Goal: Communication & Community: Answer question/provide support

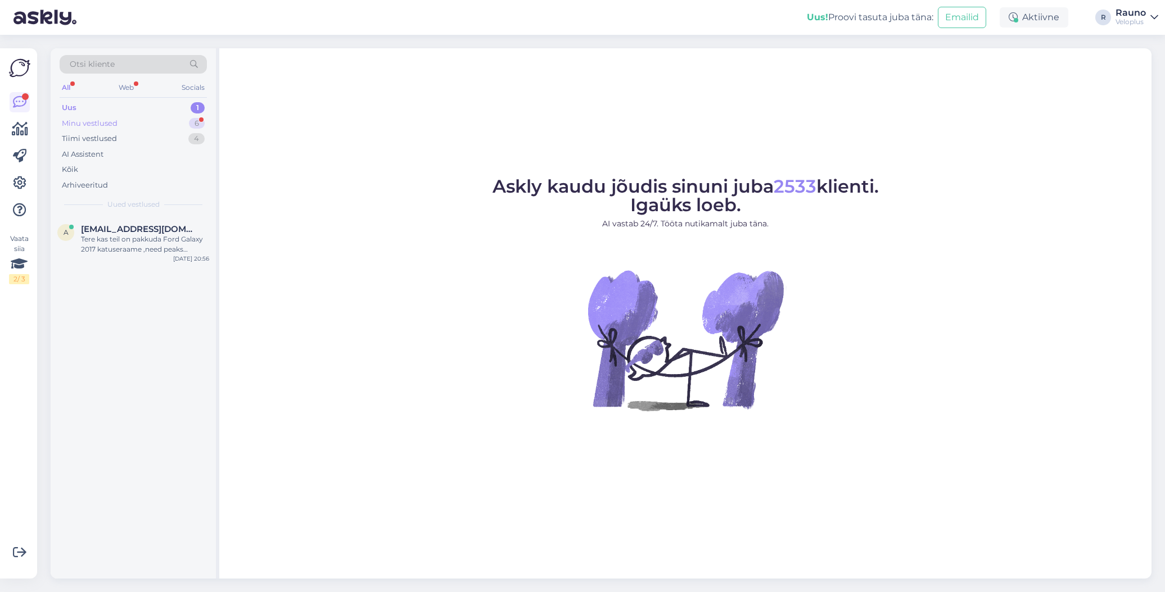
click at [99, 119] on div "Minu vestlused" at bounding box center [90, 123] width 56 height 11
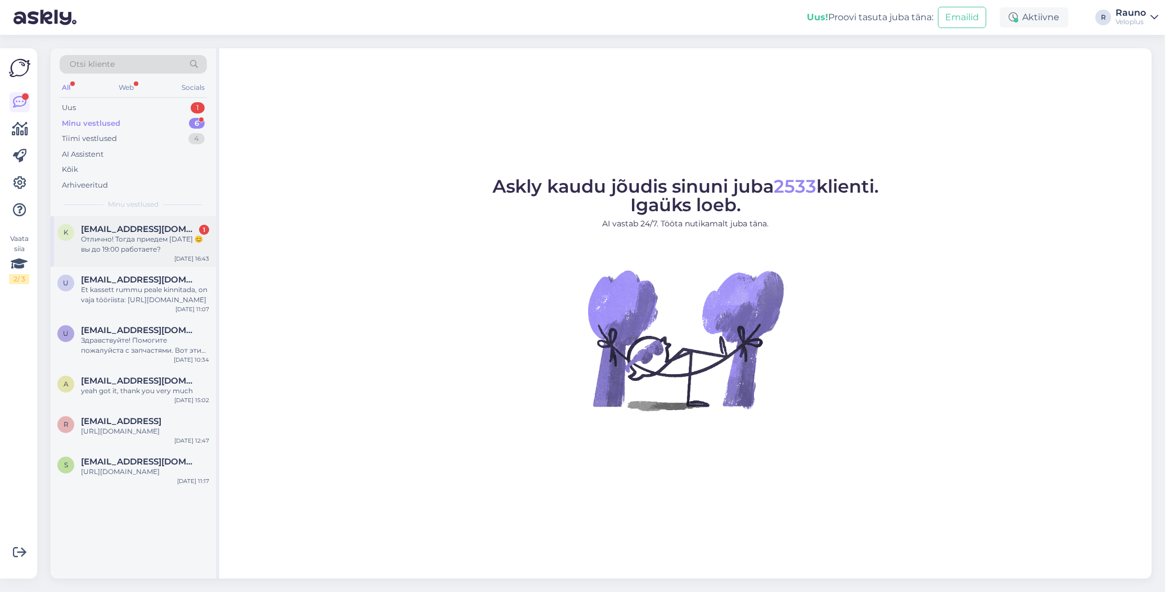
click at [135, 235] on div "Отлично! Тогда приедем [DATE] 😊 вы до 19:00 работаете?" at bounding box center [145, 244] width 128 height 20
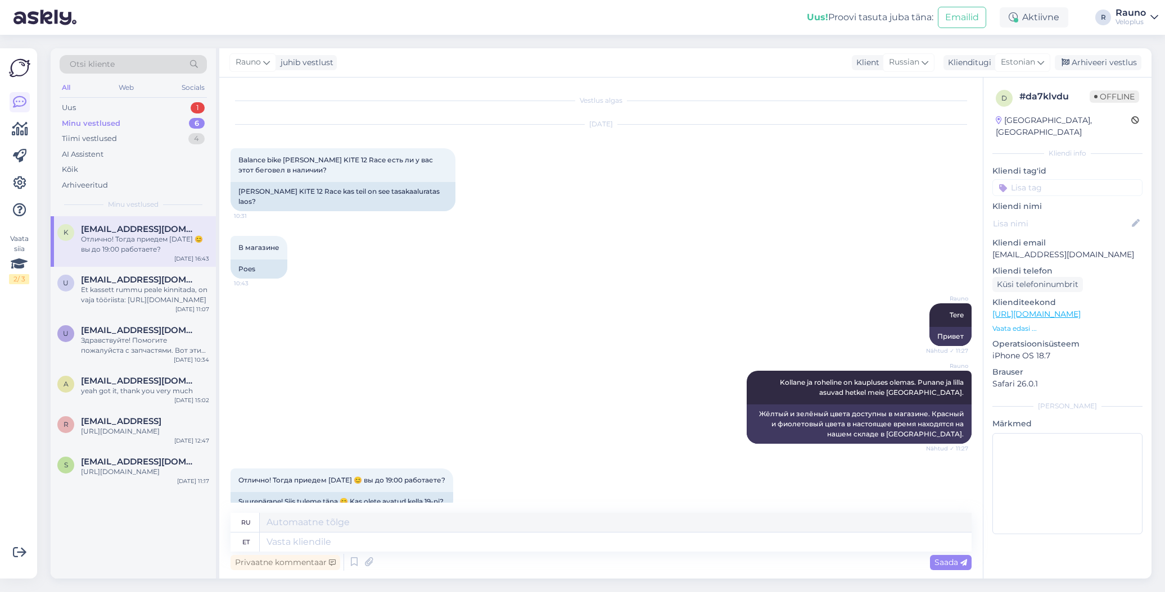
scroll to position [41, 0]
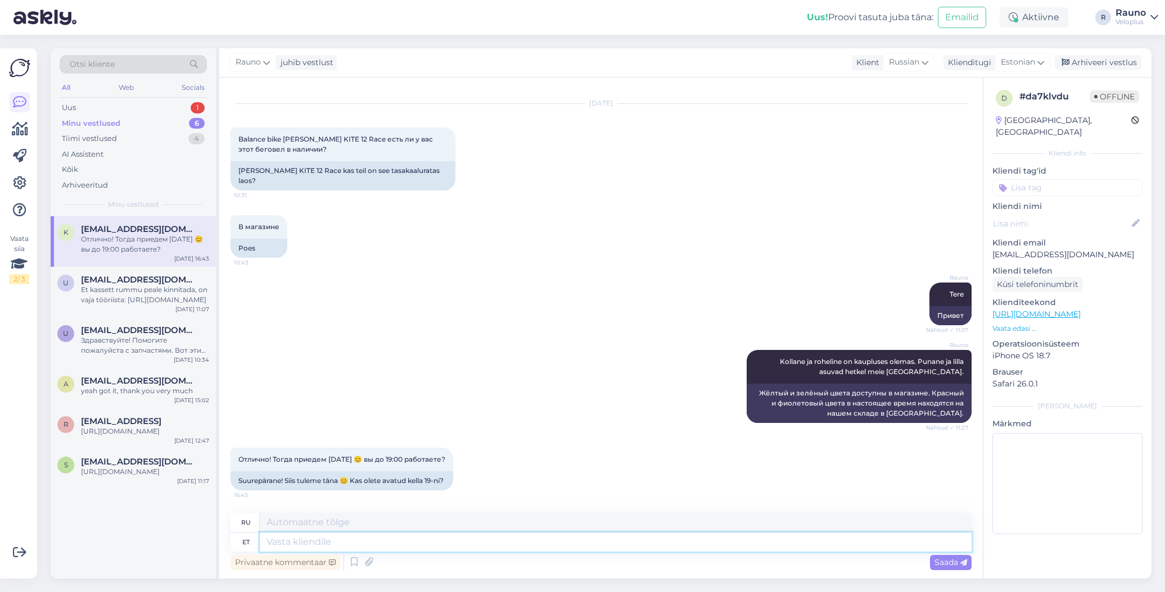
click at [299, 546] on textarea at bounding box center [616, 542] width 712 height 19
type textarea "Olete"
type textarea "Ты"
type textarea "Olete oodatud."
type textarea "Пожалуйста."
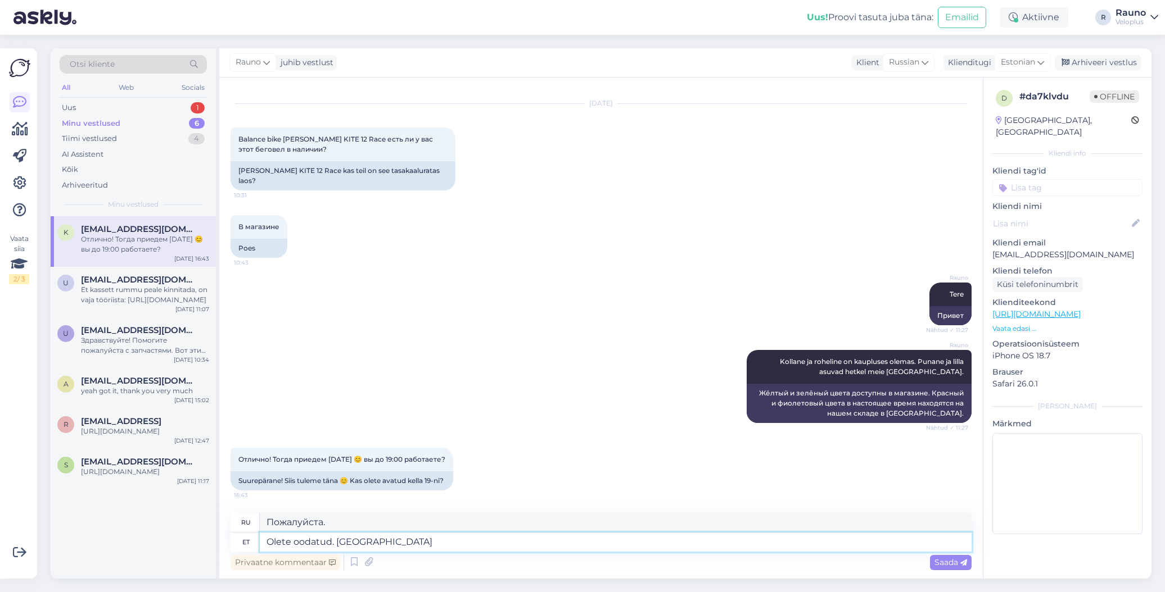
type textarea "Olete oodatud. [GEOGRAPHIC_DATA]"
type textarea "Пожалуйста. Да."
type textarea "Olete oodatud. Jah kuni"
type textarea "Пожалуйста. Да, пока."
type textarea "Olete oodatud. Jah kuni 19.00"
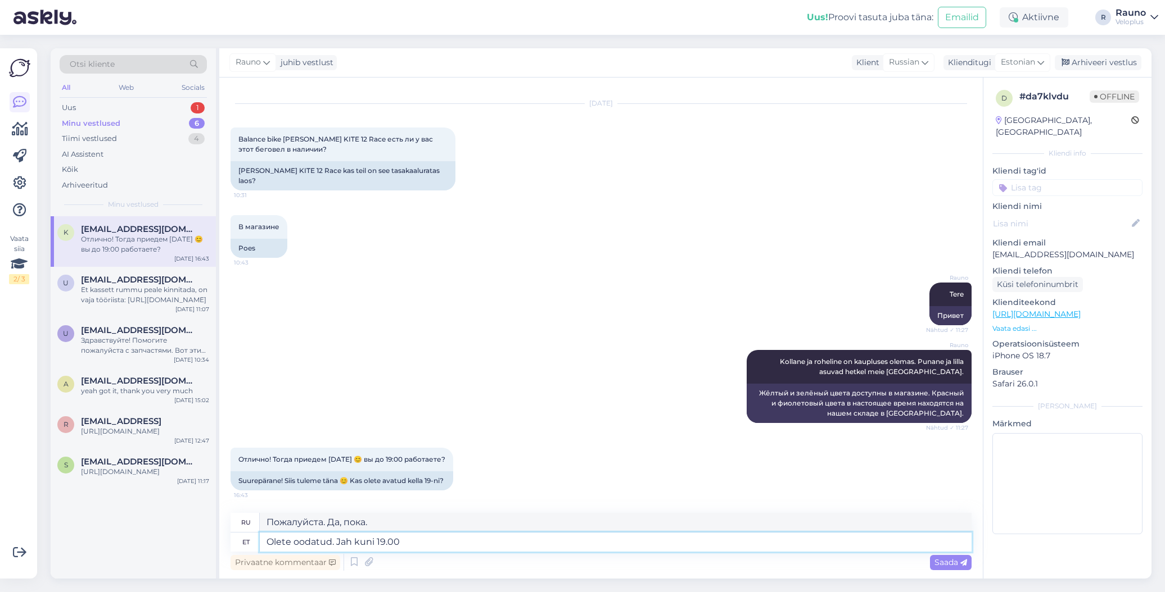
type textarea "Добро пожаловать. Да, до 19.00"
type textarea "Olete oodatud. Jah kuni 19.00"
click at [949, 562] on span "Saada" at bounding box center [950, 563] width 33 height 10
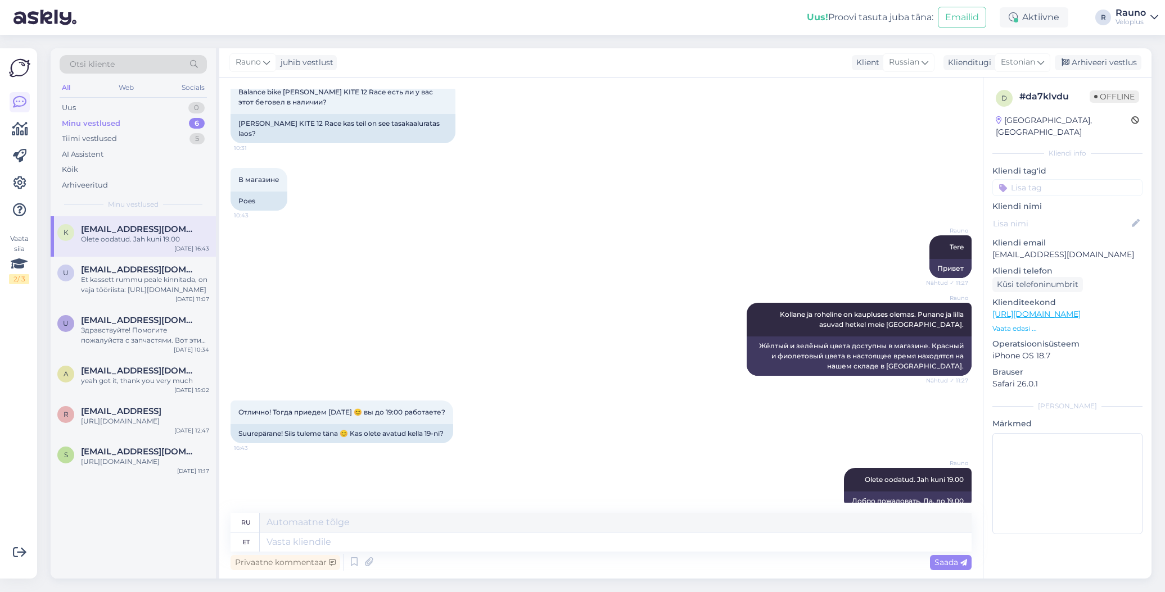
scroll to position [108, 0]
